Goal: Transaction & Acquisition: Purchase product/service

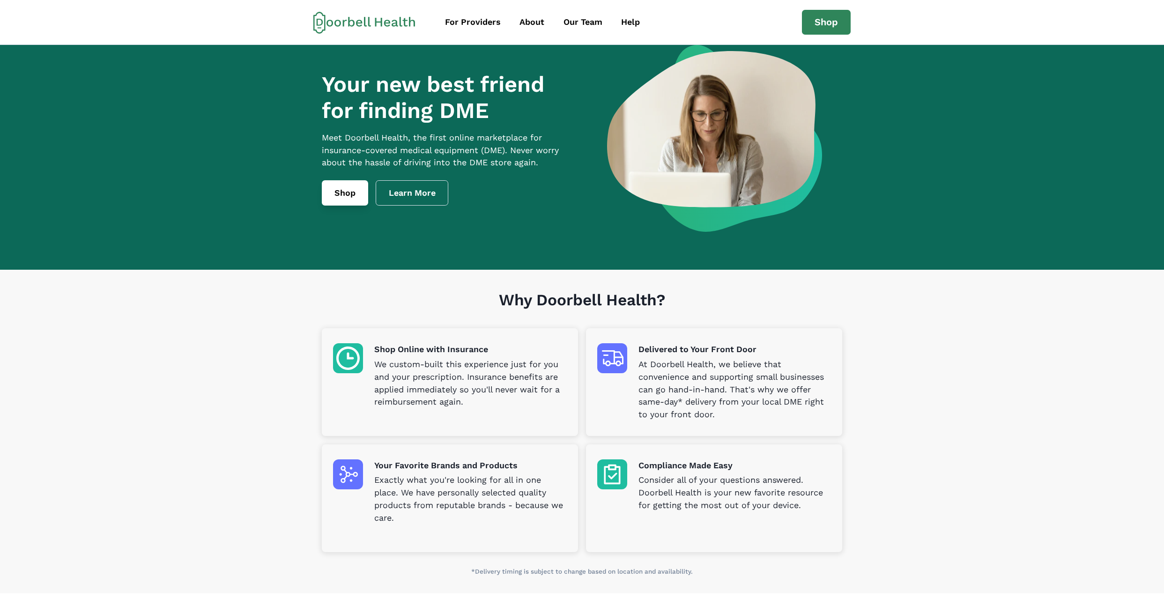
click at [335, 206] on link "Shop" at bounding box center [345, 192] width 46 height 25
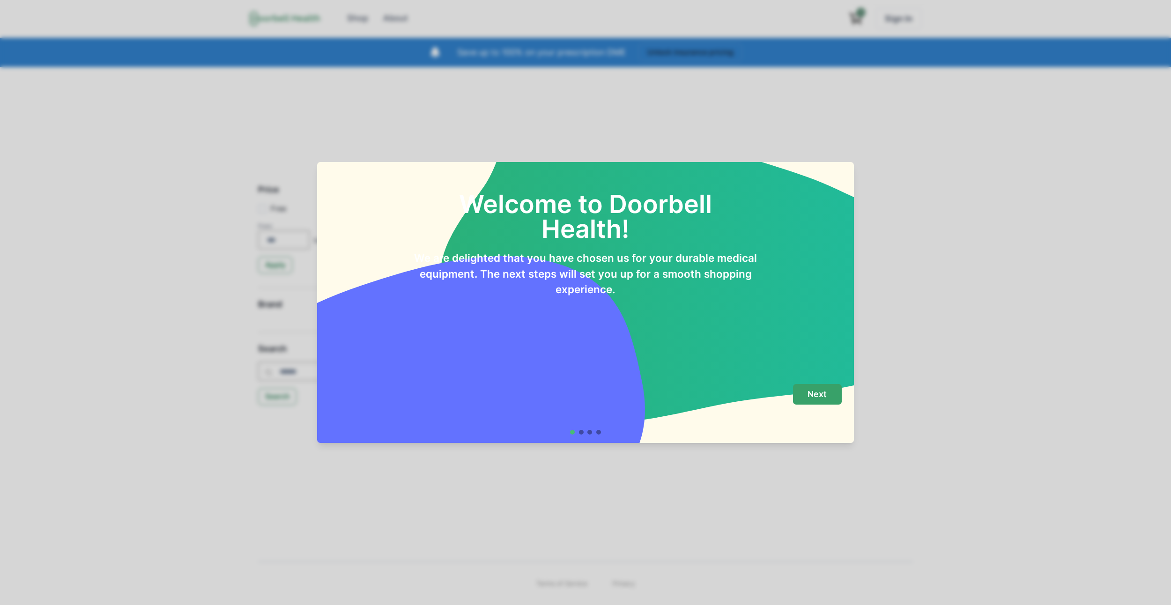
click at [801, 389] on button "Next" at bounding box center [817, 394] width 49 height 21
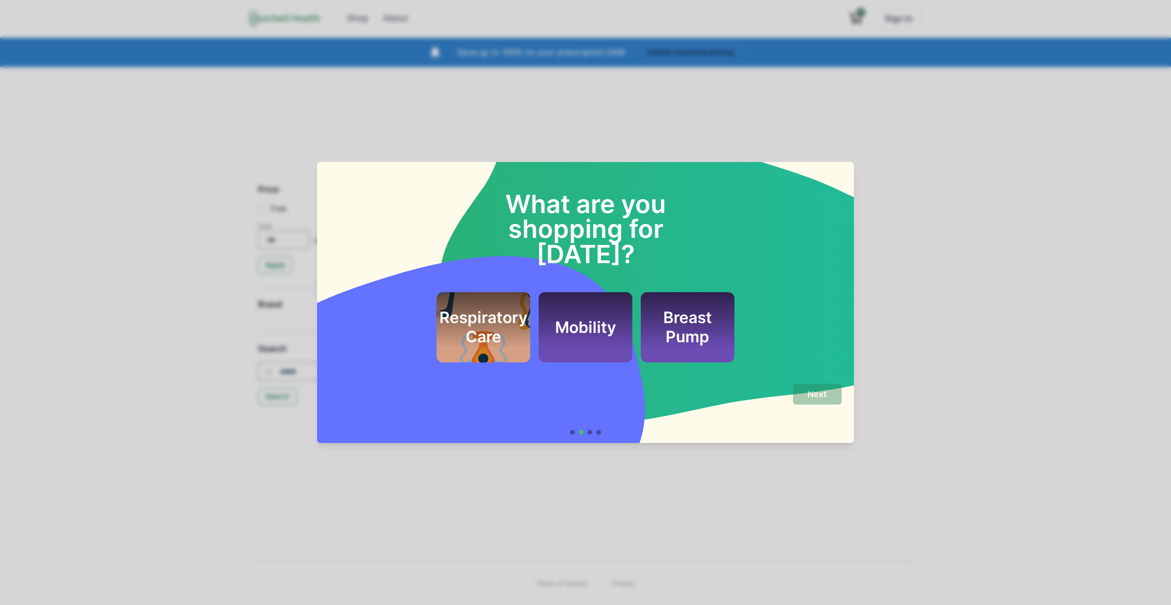
click at [503, 308] on h2 "Respiratory Care" at bounding box center [483, 327] width 88 height 38
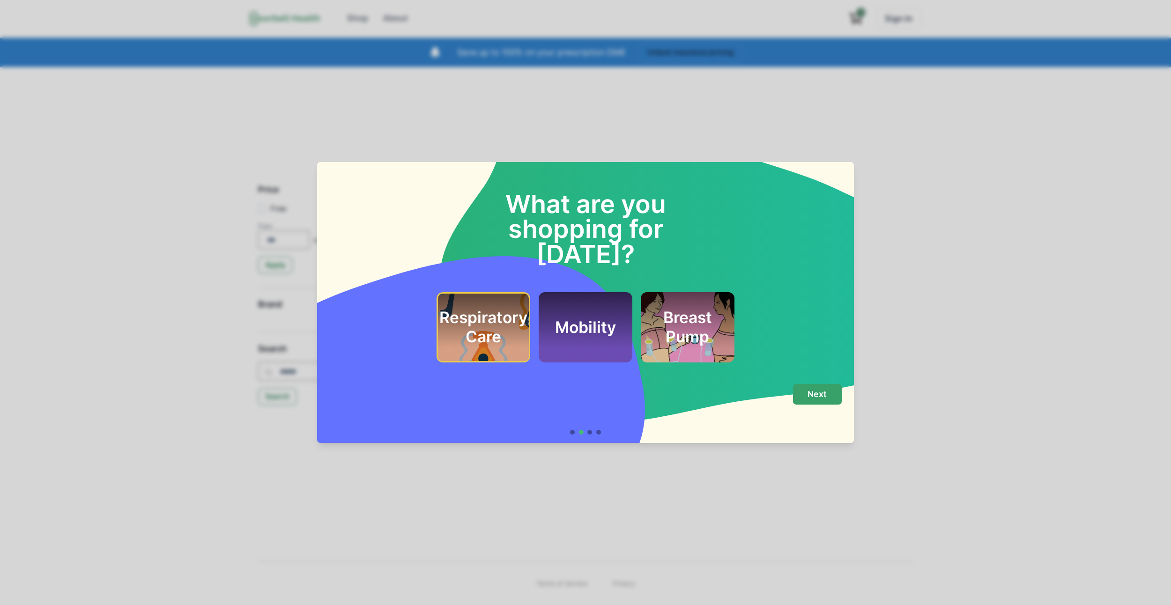
click at [824, 388] on button "Next" at bounding box center [817, 394] width 49 height 21
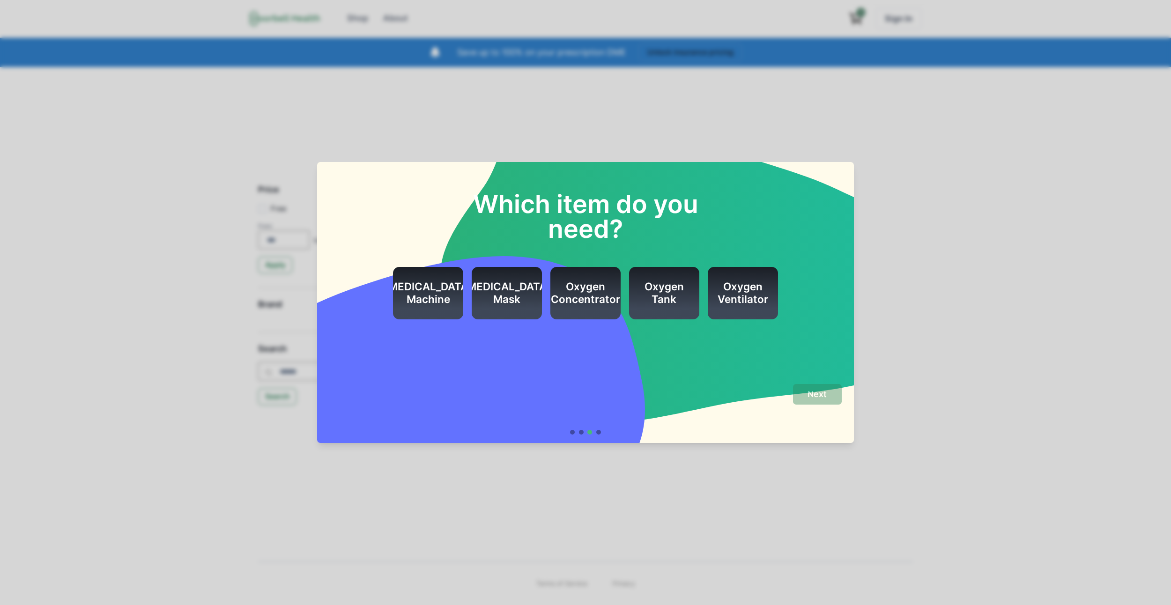
click at [524, 300] on h2 "[MEDICAL_DATA] Mask" at bounding box center [507, 293] width 88 height 25
click at [797, 382] on footer "Next" at bounding box center [585, 409] width 537 height 67
click at [823, 392] on p "Next" at bounding box center [816, 394] width 19 height 10
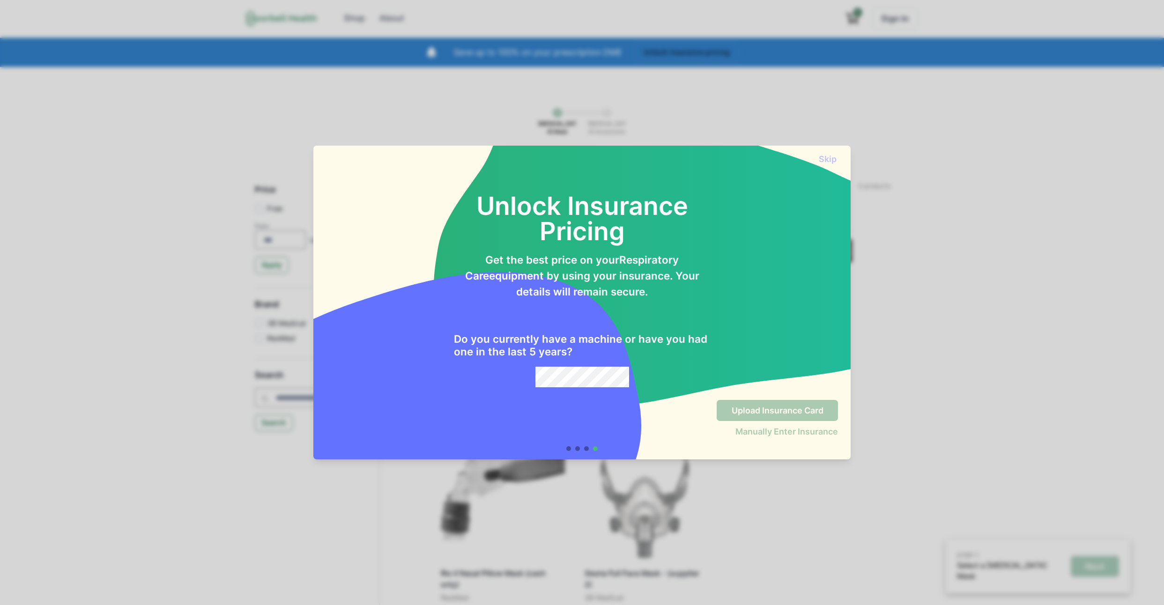
click at [619, 404] on div "Upload Insurance Card Manually Enter Insurance" at bounding box center [582, 421] width 512 height 42
click at [607, 388] on div "Unlock Insurance Pricing Get the best price on your Respiratory Care equipment …" at bounding box center [581, 278] width 537 height 228
click at [586, 414] on div "Upload Insurance Card Manually Enter Insurance" at bounding box center [582, 421] width 512 height 42
click at [835, 156] on button "Skip" at bounding box center [827, 159] width 21 height 10
